Goal: Find contact information: Find contact information

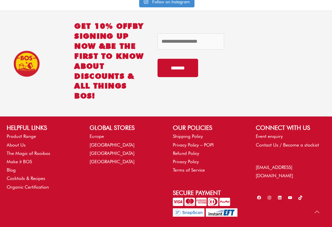
scroll to position [2899, 0]
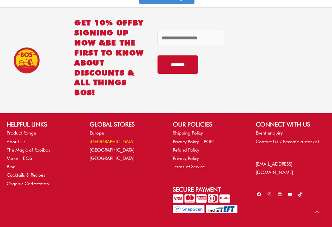
click at [98, 139] on link "[GEOGRAPHIC_DATA]" at bounding box center [112, 141] width 45 height 5
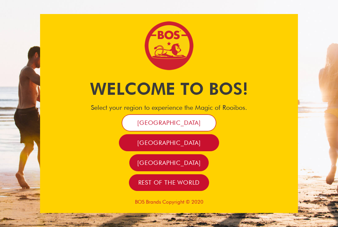
click at [171, 122] on span "[GEOGRAPHIC_DATA]" at bounding box center [168, 123] width 63 height 8
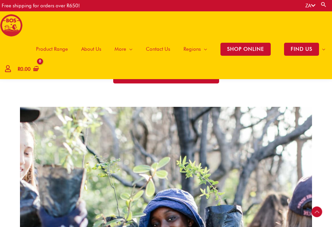
scroll to position [865, 0]
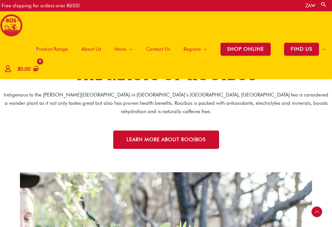
click at [163, 47] on span "Contact Us" at bounding box center [158, 49] width 24 height 20
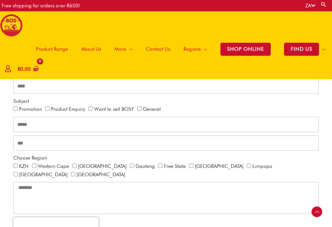
scroll to position [397, 0]
